Goal: Task Accomplishment & Management: Use online tool/utility

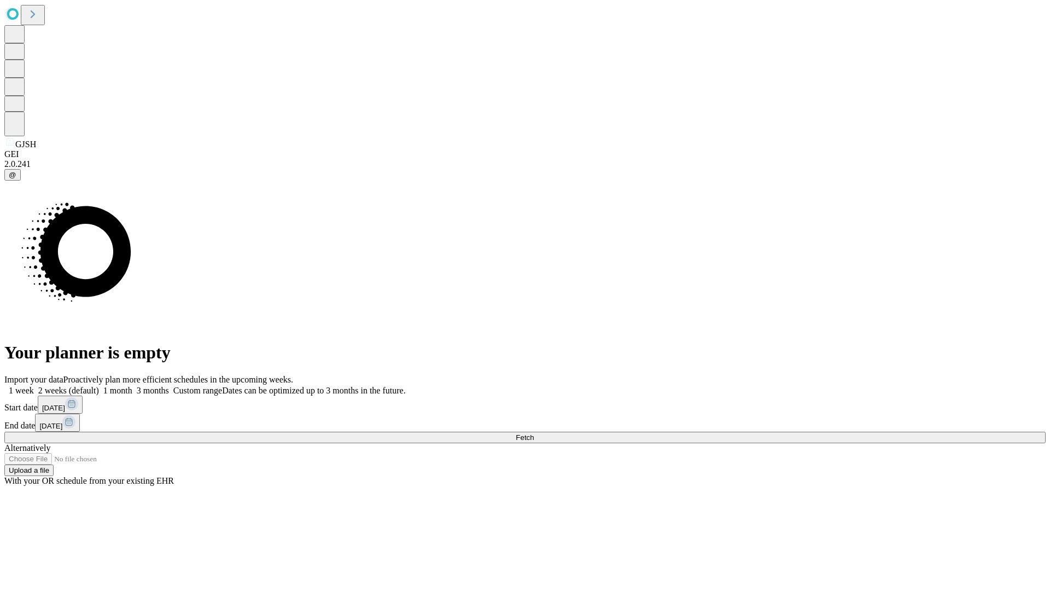
click at [534, 433] on span "Fetch" at bounding box center [525, 437] width 18 height 8
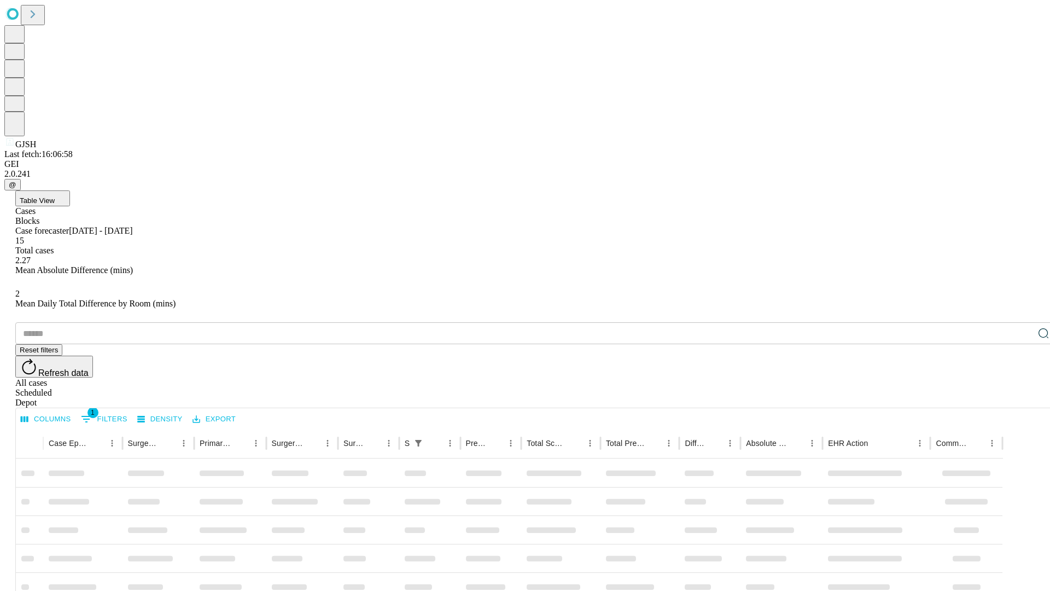
click at [1022, 398] on div "Depot" at bounding box center [536, 403] width 1042 height 10
